Goal: Task Accomplishment & Management: Complete application form

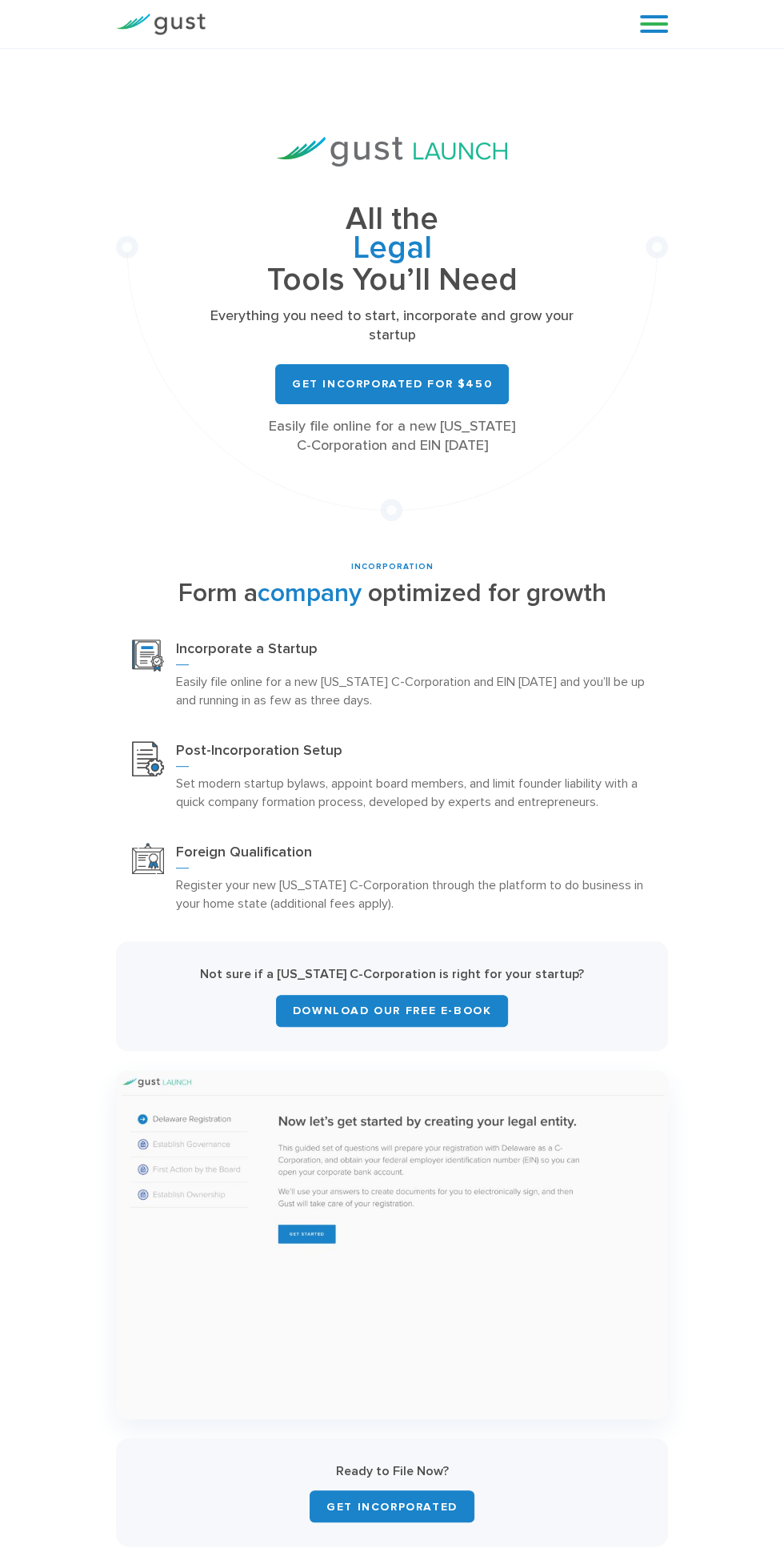
click at [654, 27] on link at bounding box center [655, 23] width 28 height 24
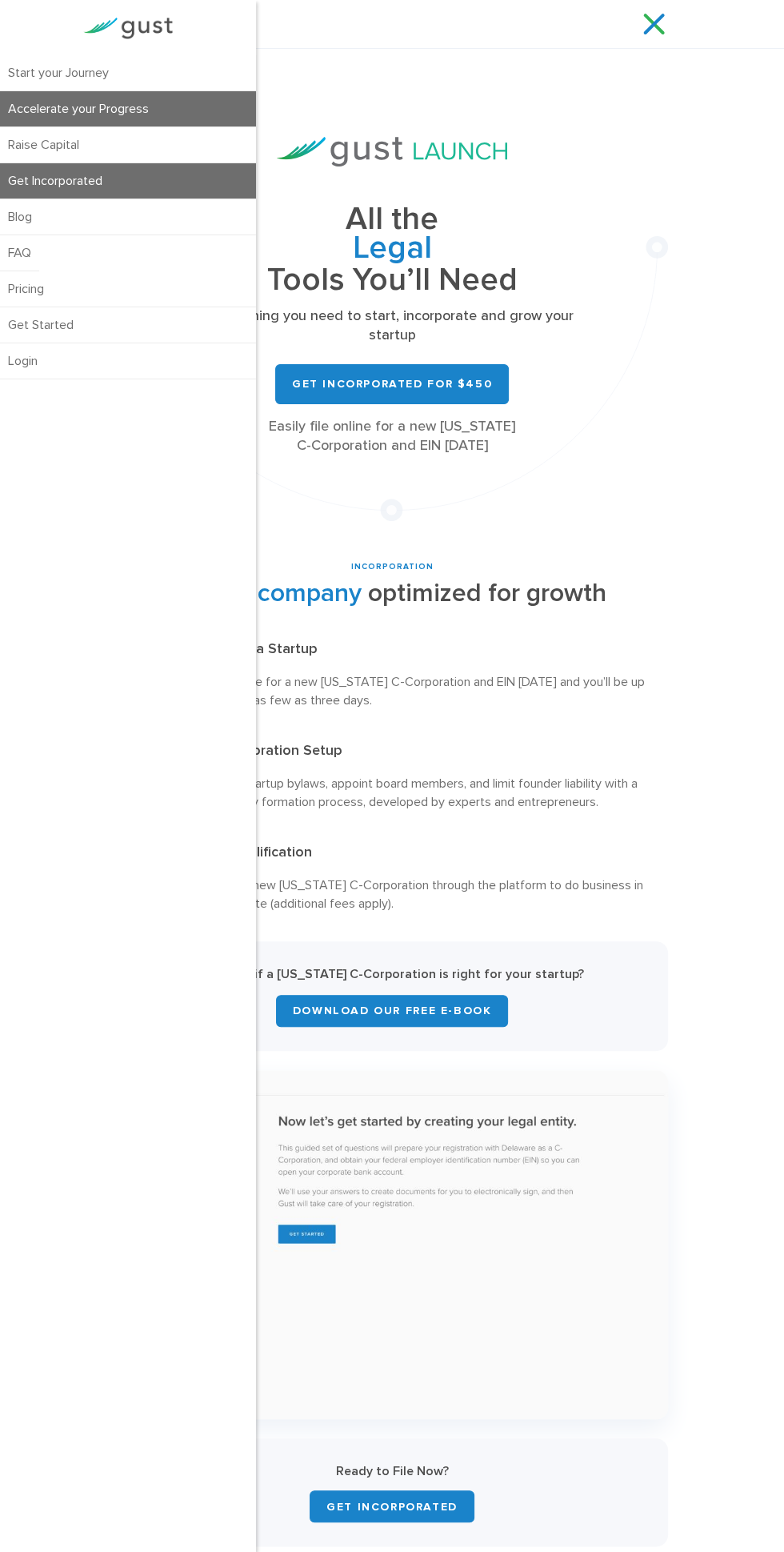
click at [101, 108] on link "Accelerate your Progress" at bounding box center [128, 109] width 256 height 35
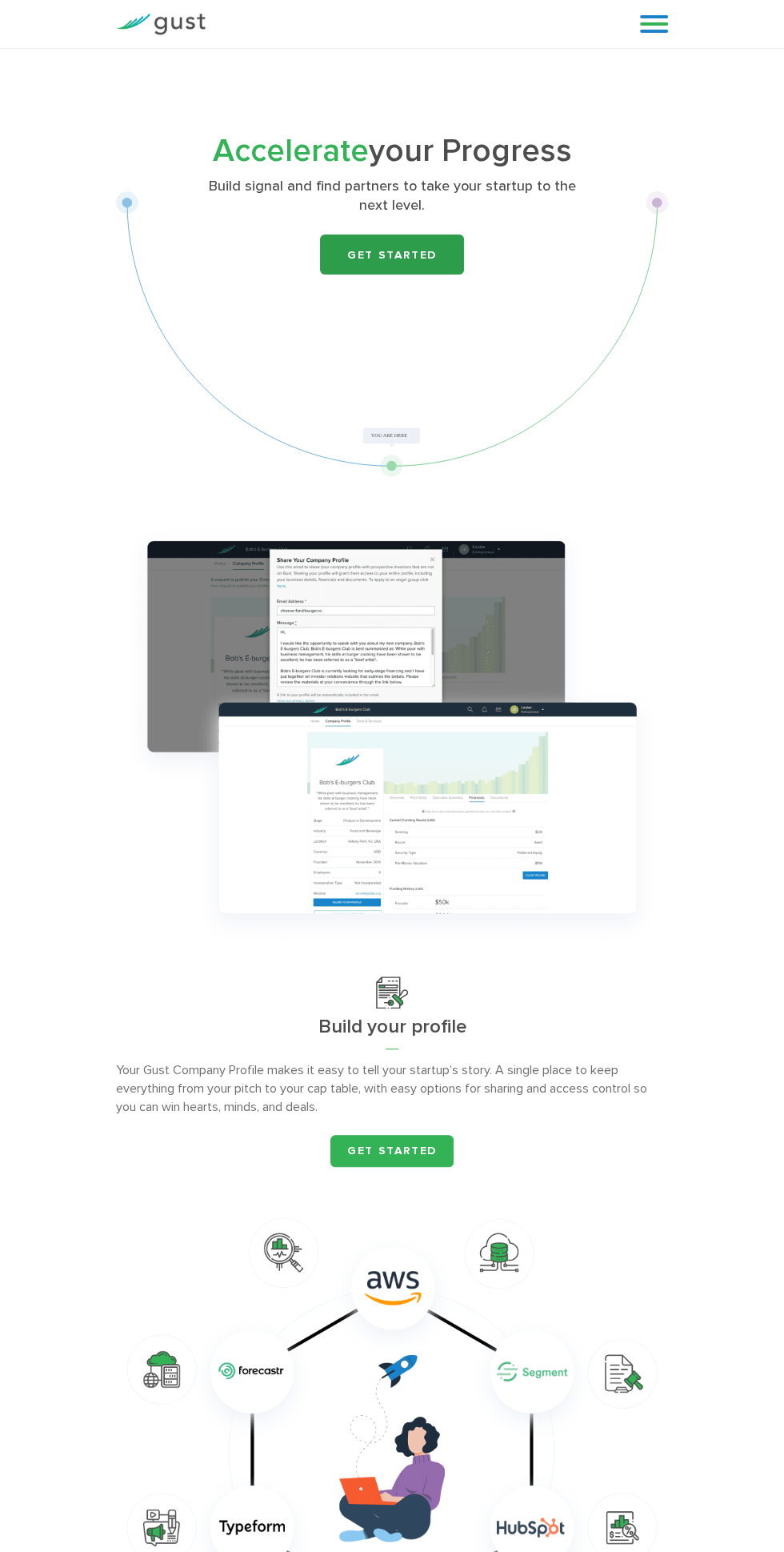
click at [421, 273] on link "Get Started" at bounding box center [392, 255] width 144 height 40
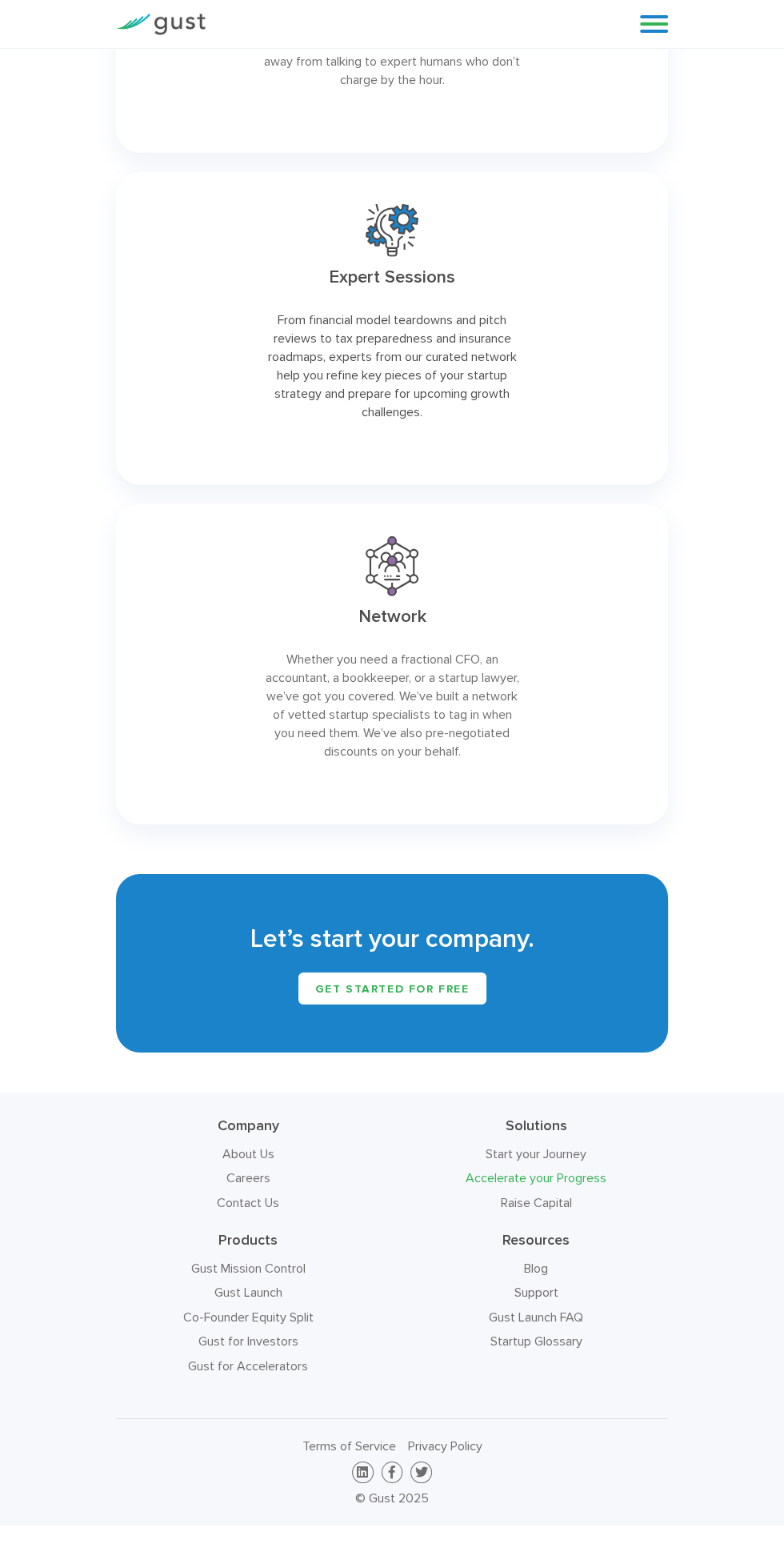
scroll to position [2960, 0]
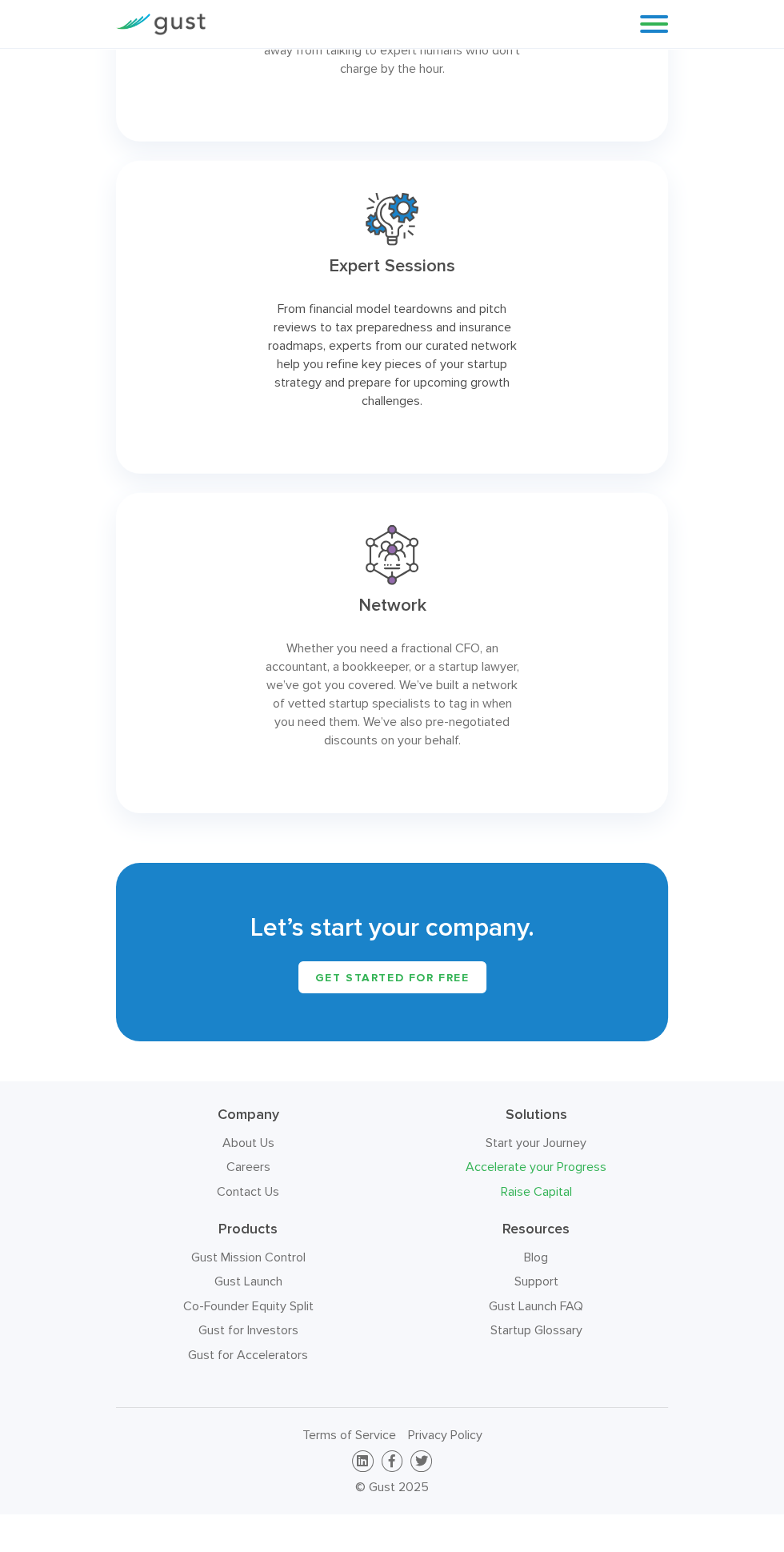
click at [549, 1192] on link "Raise Capital" at bounding box center [537, 1191] width 71 height 15
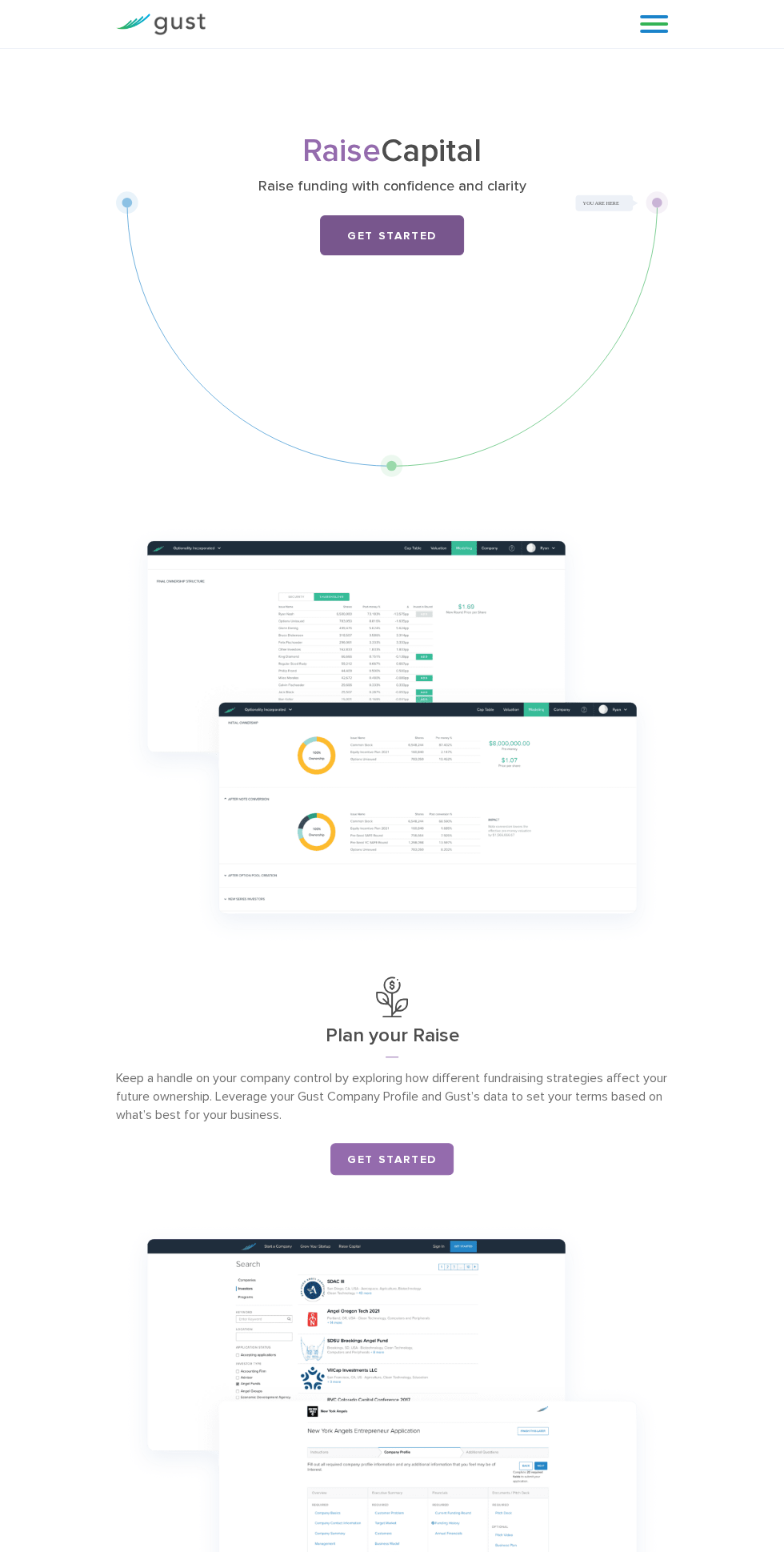
click at [426, 255] on link "Get Started" at bounding box center [392, 235] width 144 height 40
